Goal: Information Seeking & Learning: Learn about a topic

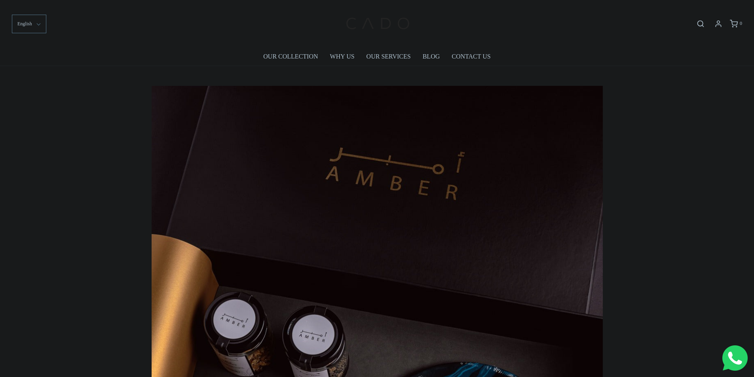
drag, startPoint x: 474, startPoint y: 85, endPoint x: 460, endPoint y: 97, distance: 19.1
click at [474, 85] on div at bounding box center [377, 368] width 463 height 576
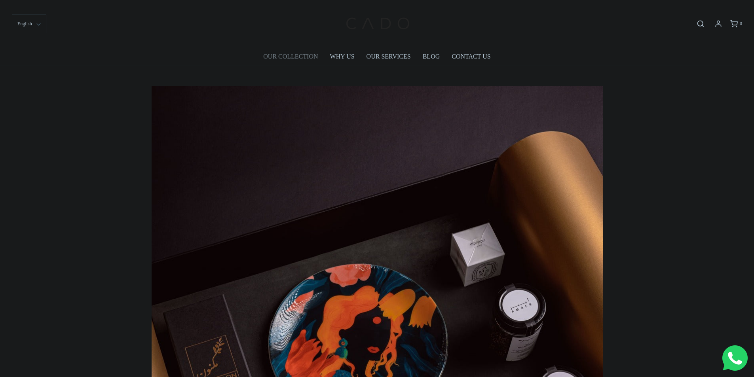
click at [296, 59] on link "OUR COLLECTION" at bounding box center [290, 56] width 55 height 18
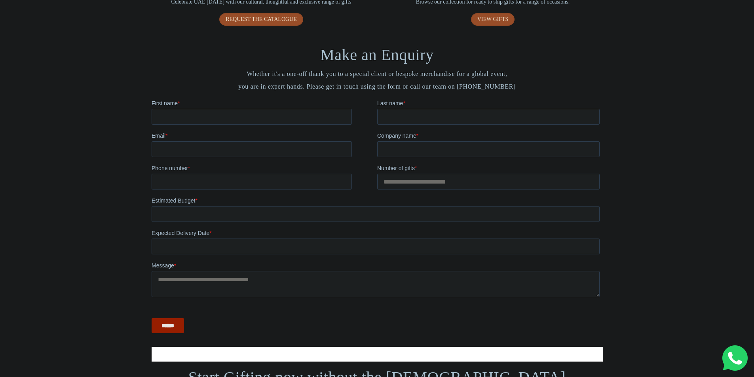
scroll to position [910, 0]
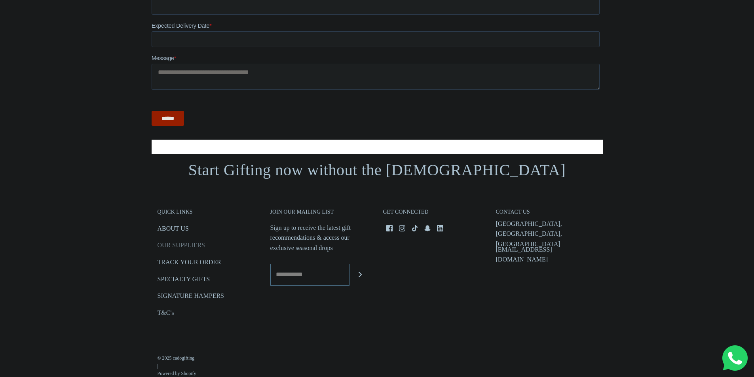
click at [184, 247] on link "OUR SUPPLIERS" at bounding box center [180, 246] width 47 height 13
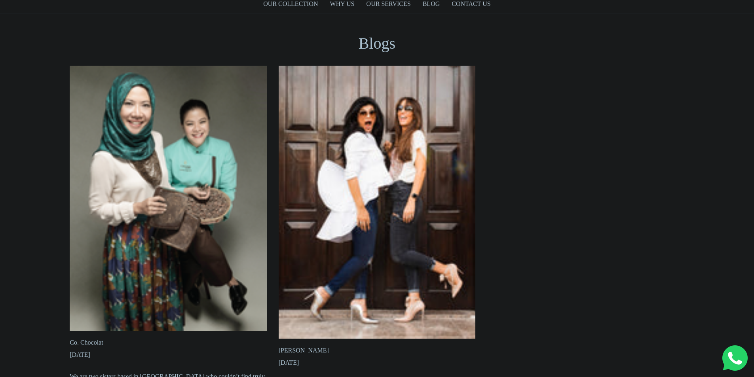
scroll to position [67, 0]
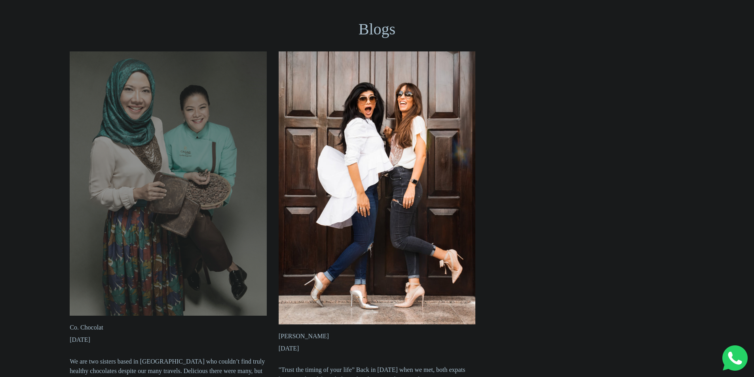
click at [172, 125] on link at bounding box center [168, 183] width 197 height 264
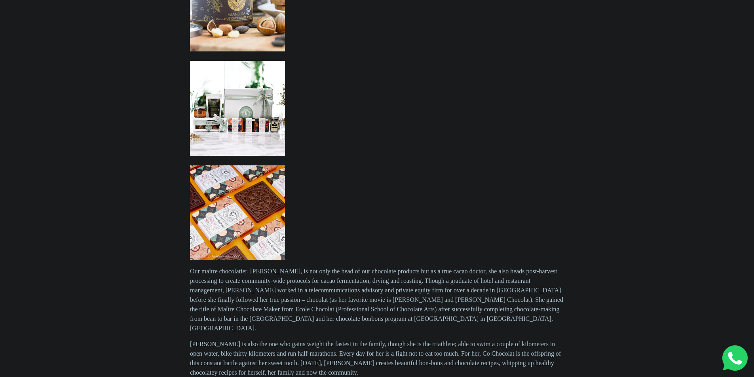
scroll to position [712, 0]
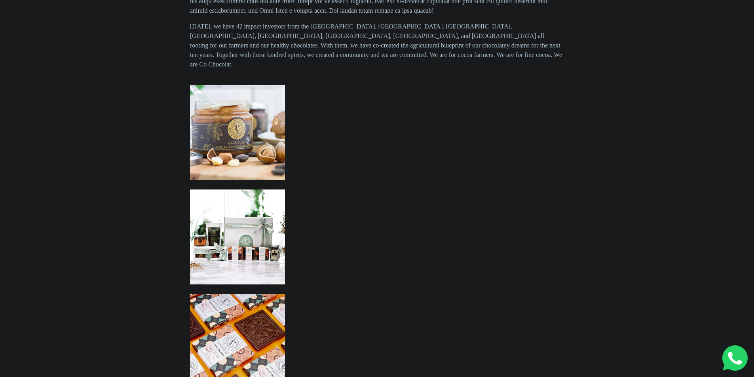
click at [224, 231] on img at bounding box center [237, 237] width 95 height 95
drag, startPoint x: 249, startPoint y: 155, endPoint x: 287, endPoint y: 130, distance: 45.1
click at [250, 154] on img at bounding box center [237, 132] width 95 height 95
